Goal: Find specific page/section: Find specific page/section

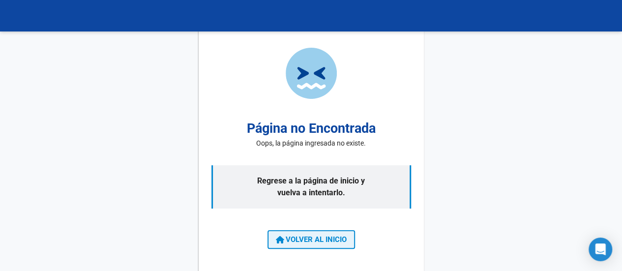
click at [321, 235] on span "VOLVER AL INICIO" at bounding box center [311, 239] width 71 height 9
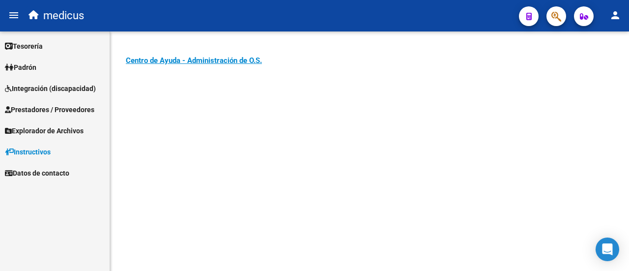
click at [36, 83] on span "Integración (discapacidad)" at bounding box center [50, 88] width 91 height 11
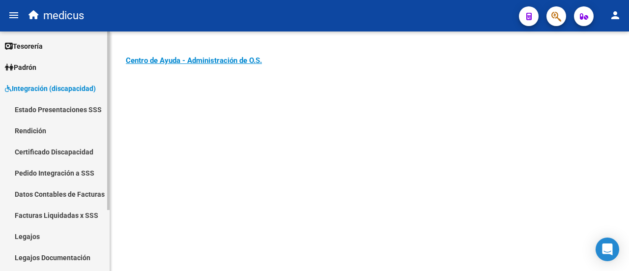
click at [26, 225] on link "Facturas Liquidadas x SSS" at bounding box center [55, 215] width 110 height 21
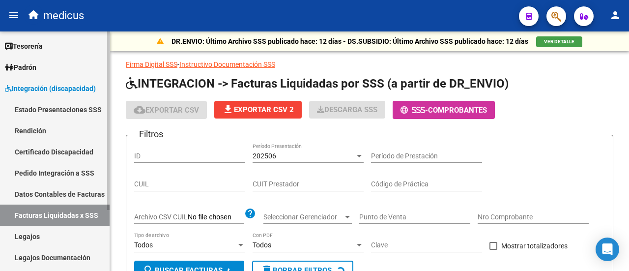
click at [28, 233] on link "Legajos" at bounding box center [55, 236] width 110 height 21
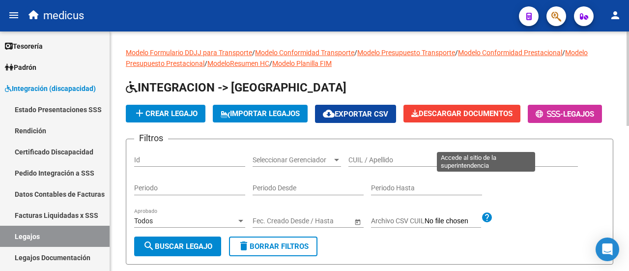
click at [528, 123] on button "- Legajos" at bounding box center [565, 114] width 74 height 18
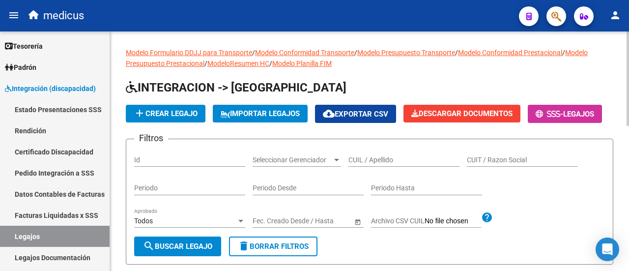
click at [439, 82] on h1 "INTEGRACION -> [GEOGRAPHIC_DATA]" at bounding box center [370, 88] width 488 height 17
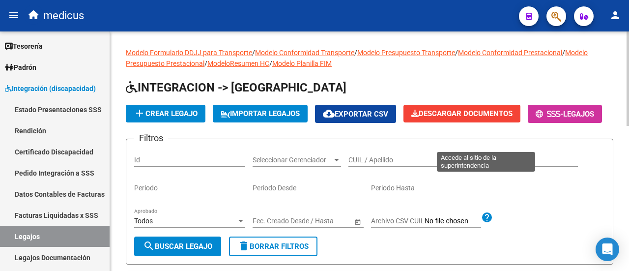
click at [536, 118] on span "-" at bounding box center [550, 114] width 28 height 9
